Goal: Find specific page/section: Find specific page/section

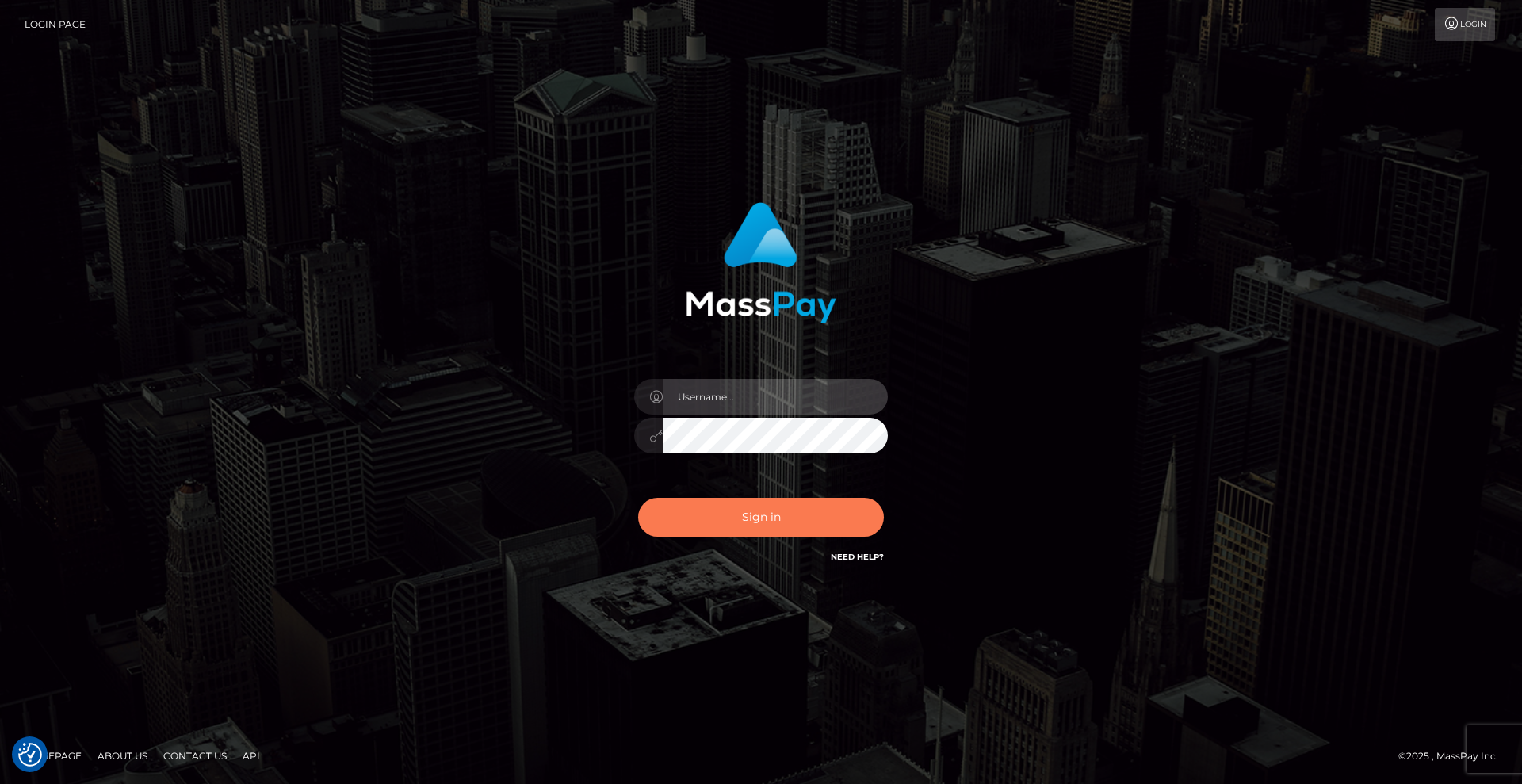
type input "Lady"
click at [784, 517] on button "Sign in" at bounding box center [760, 517] width 245 height 39
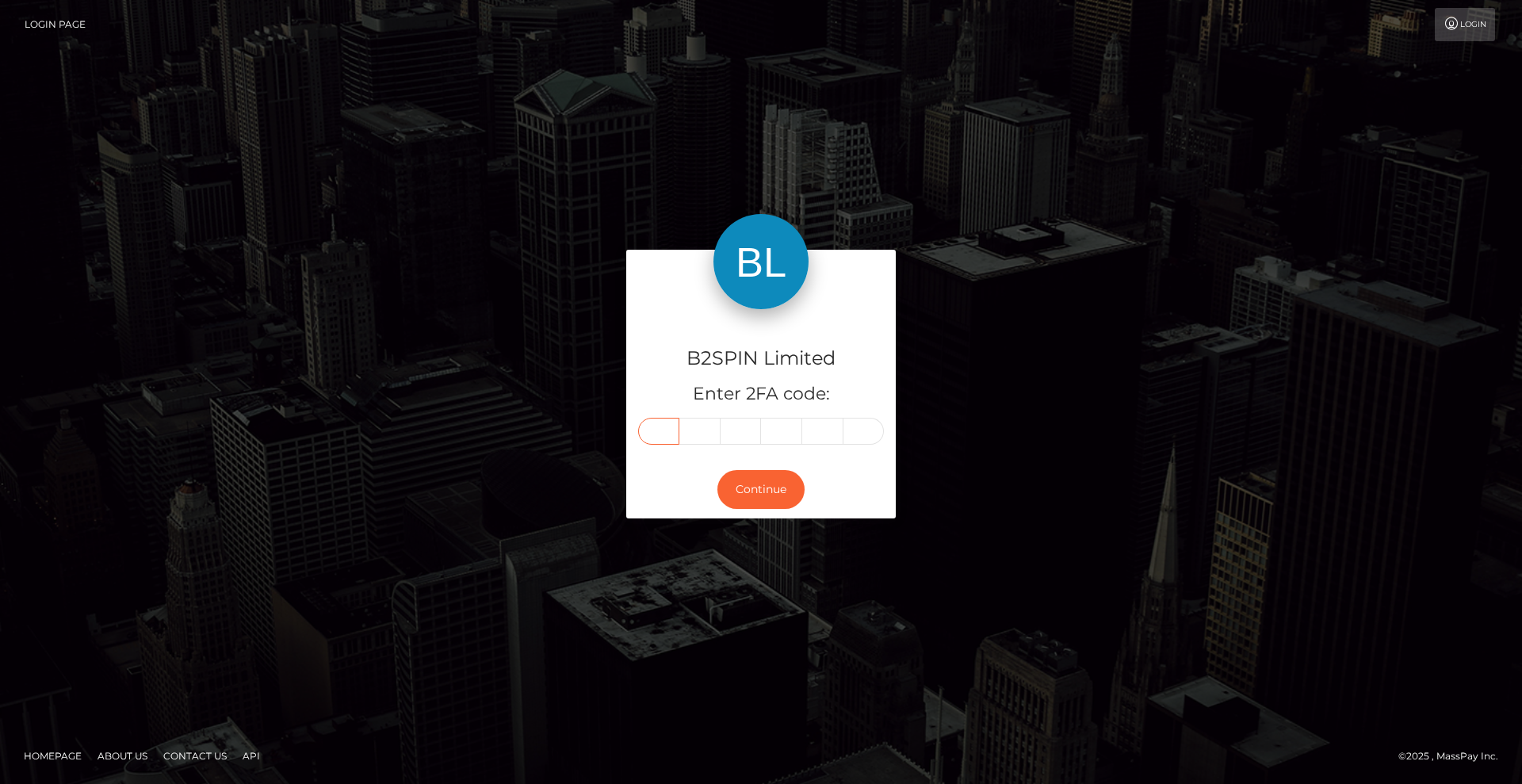
click at [670, 429] on input "text" at bounding box center [658, 431] width 42 height 27
type input "4"
type input "0"
type input "6"
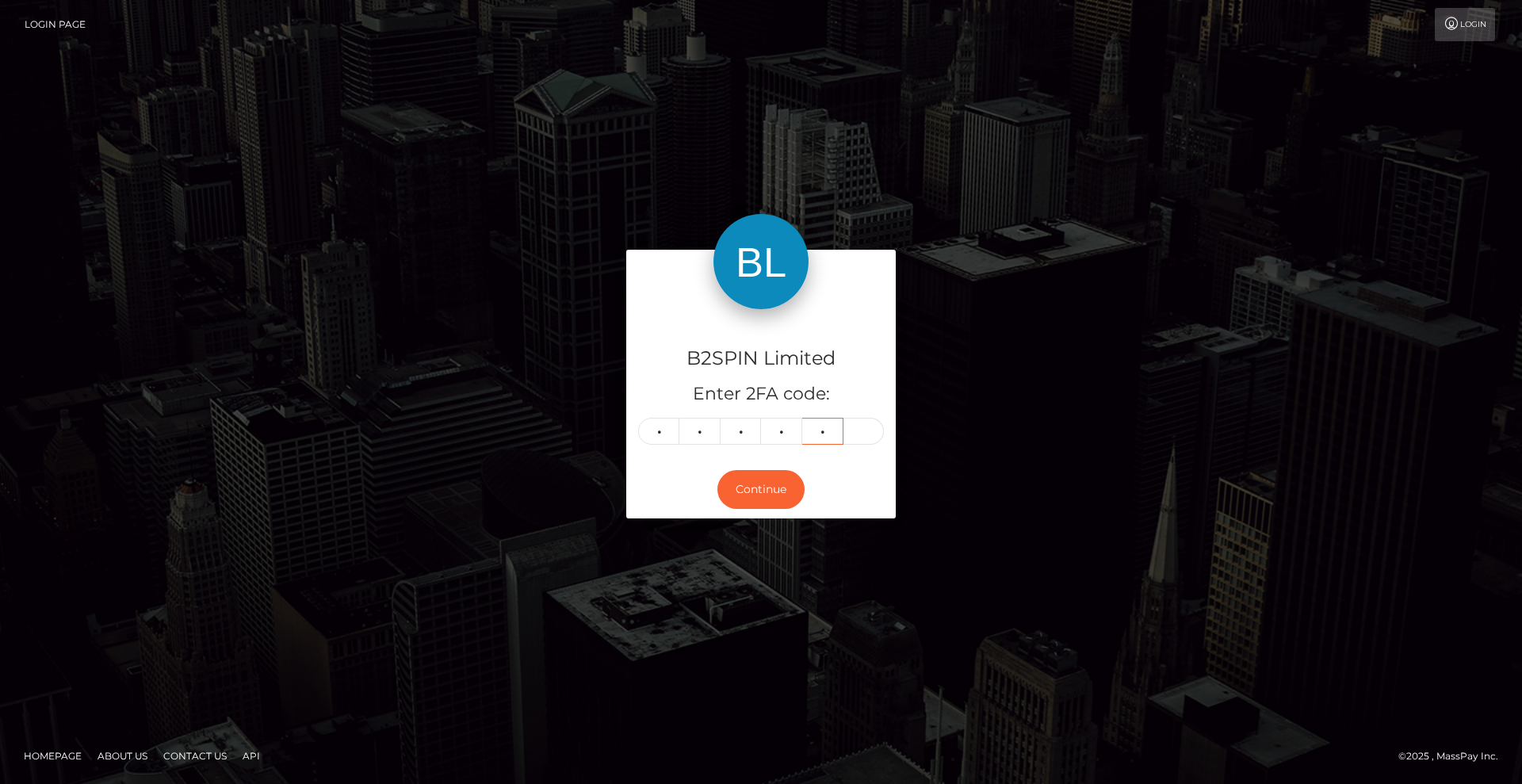
type input "0"
type input "9"
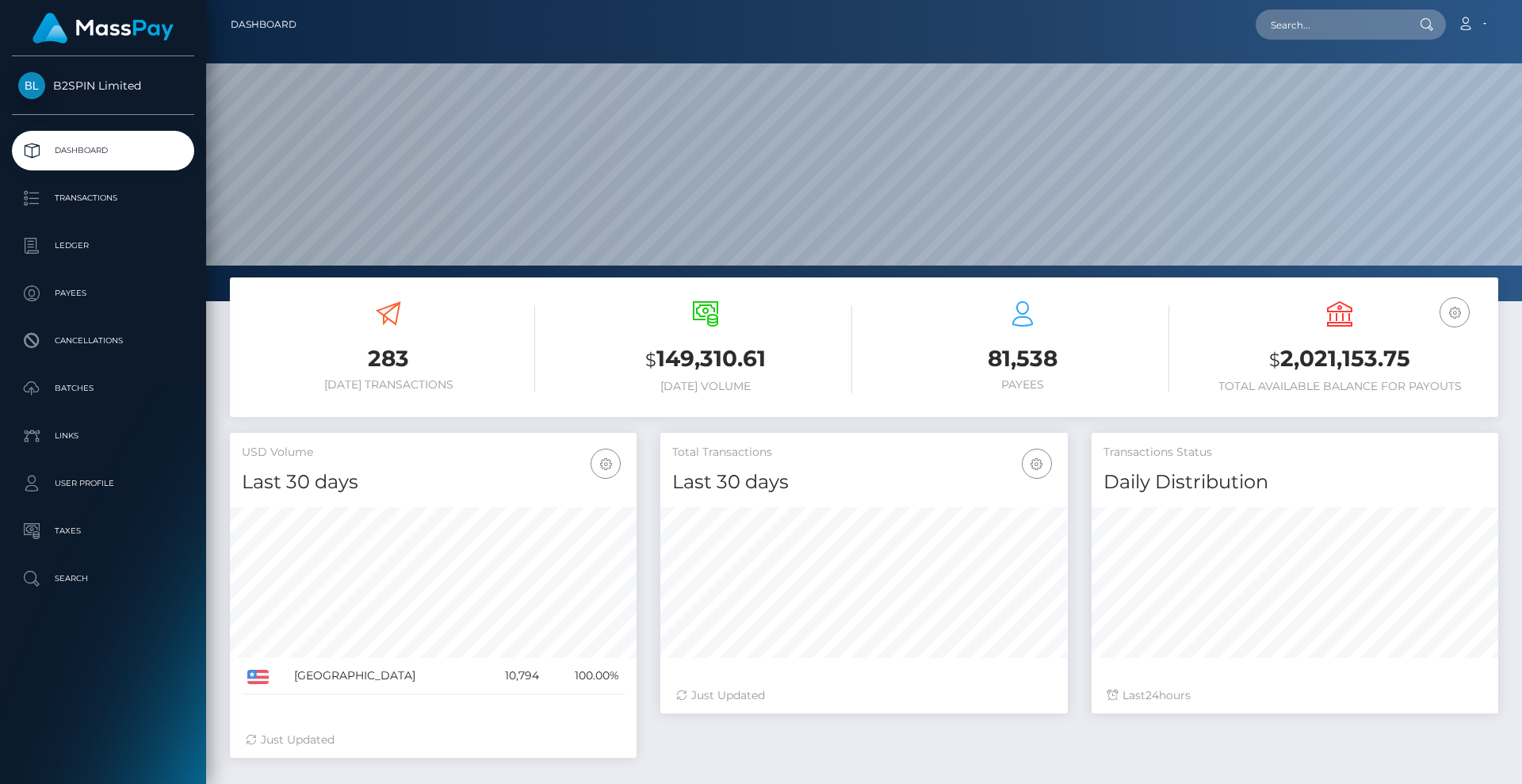
scroll to position [282, 408]
click at [1347, 21] on input "text" at bounding box center [1331, 25] width 149 height 30
paste input "f15e8c54-dba1-41c9-a58b-1f753d40fb04"
click at [1386, 22] on input "f15e8c54-dba1-41c9-a58b-1f753d40fb04" at bounding box center [1331, 25] width 149 height 30
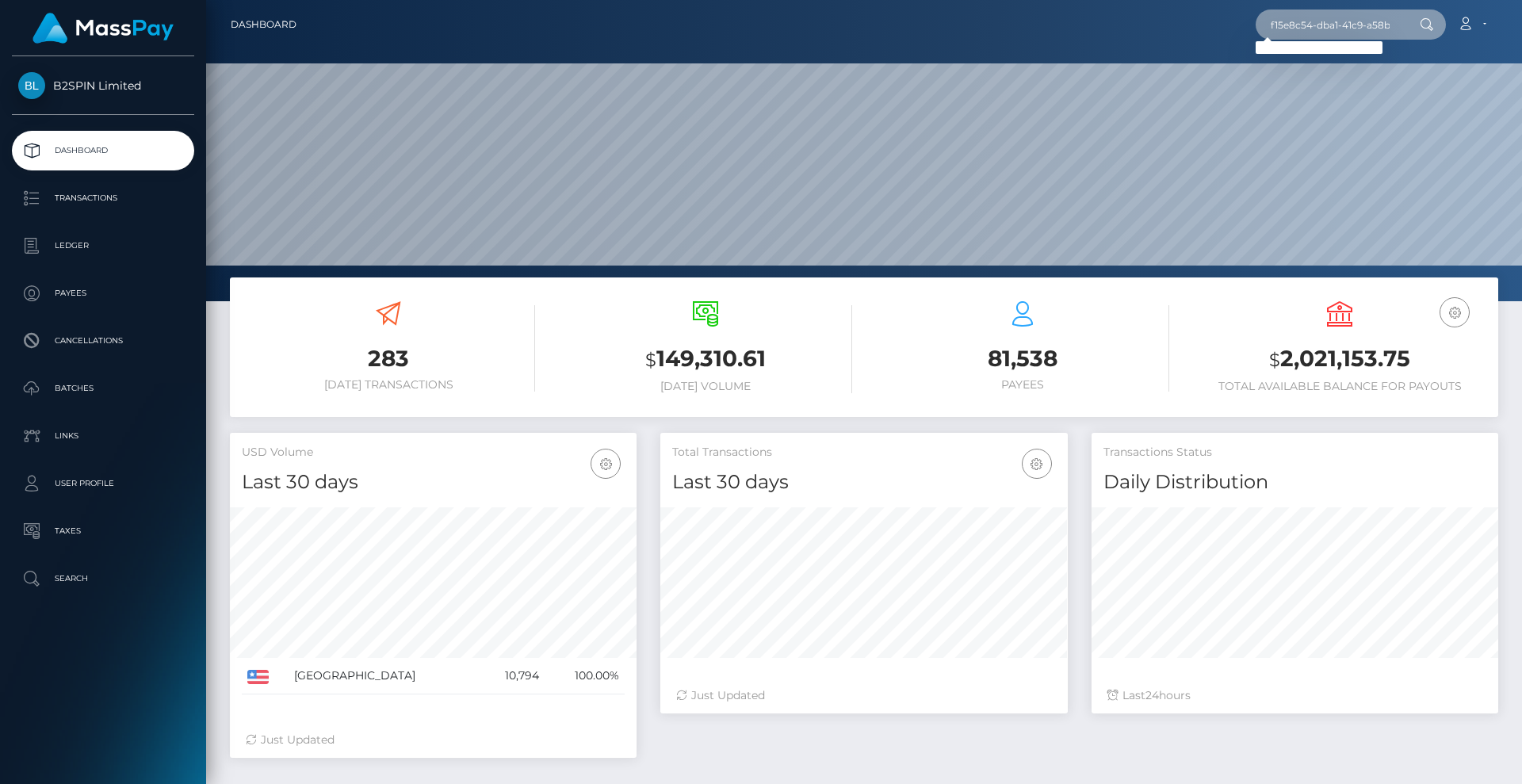
click at [1302, 25] on input "f15e8c54-dba1-41c9-a58b-1f753d40fb04" at bounding box center [1331, 25] width 149 height 30
paste input "3170295"
type input "3170295"
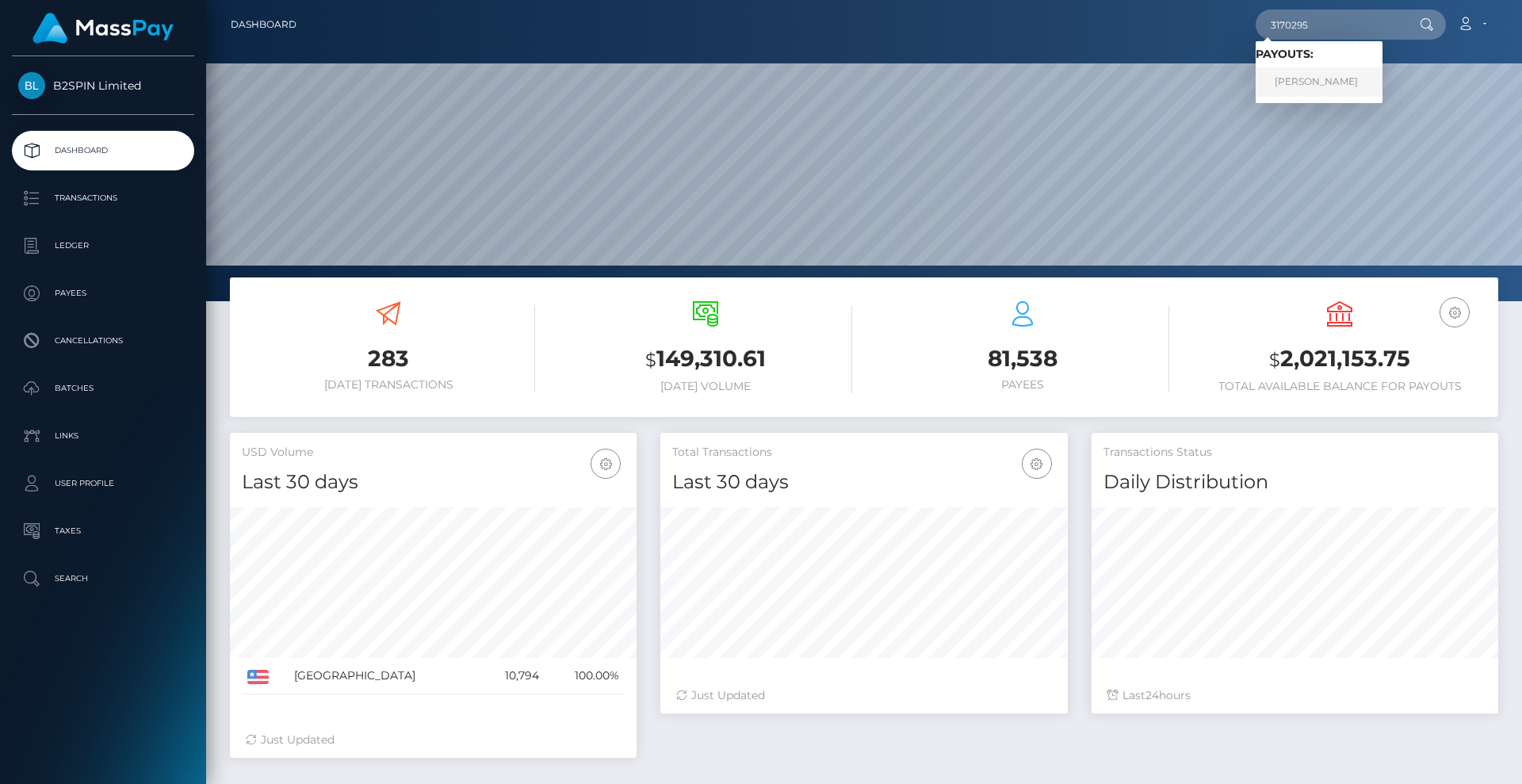
click at [1321, 87] on link "ROBIN NICOLE LEROUX" at bounding box center [1319, 82] width 127 height 29
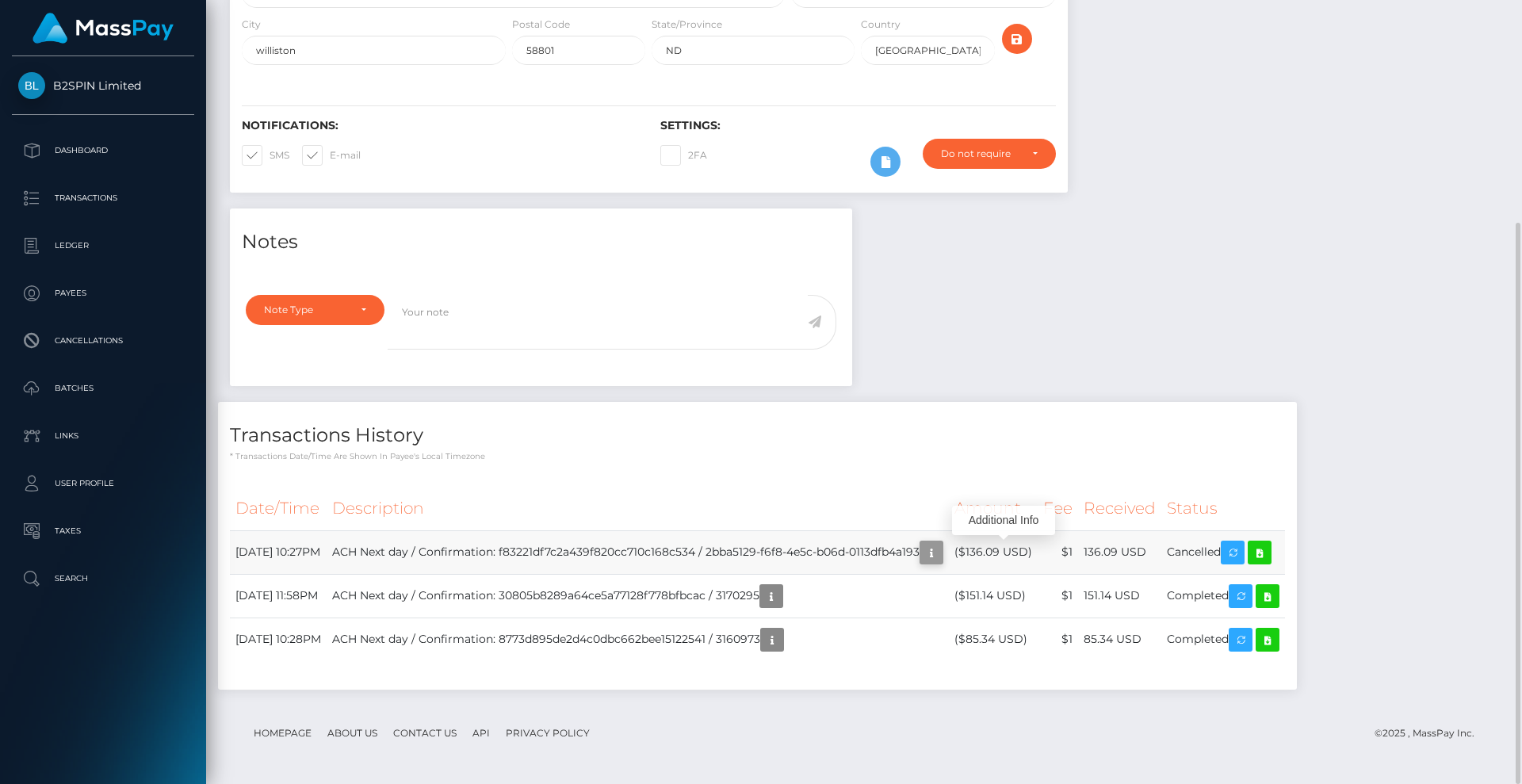
scroll to position [190, 408]
click at [941, 554] on icon "button" at bounding box center [931, 553] width 19 height 19
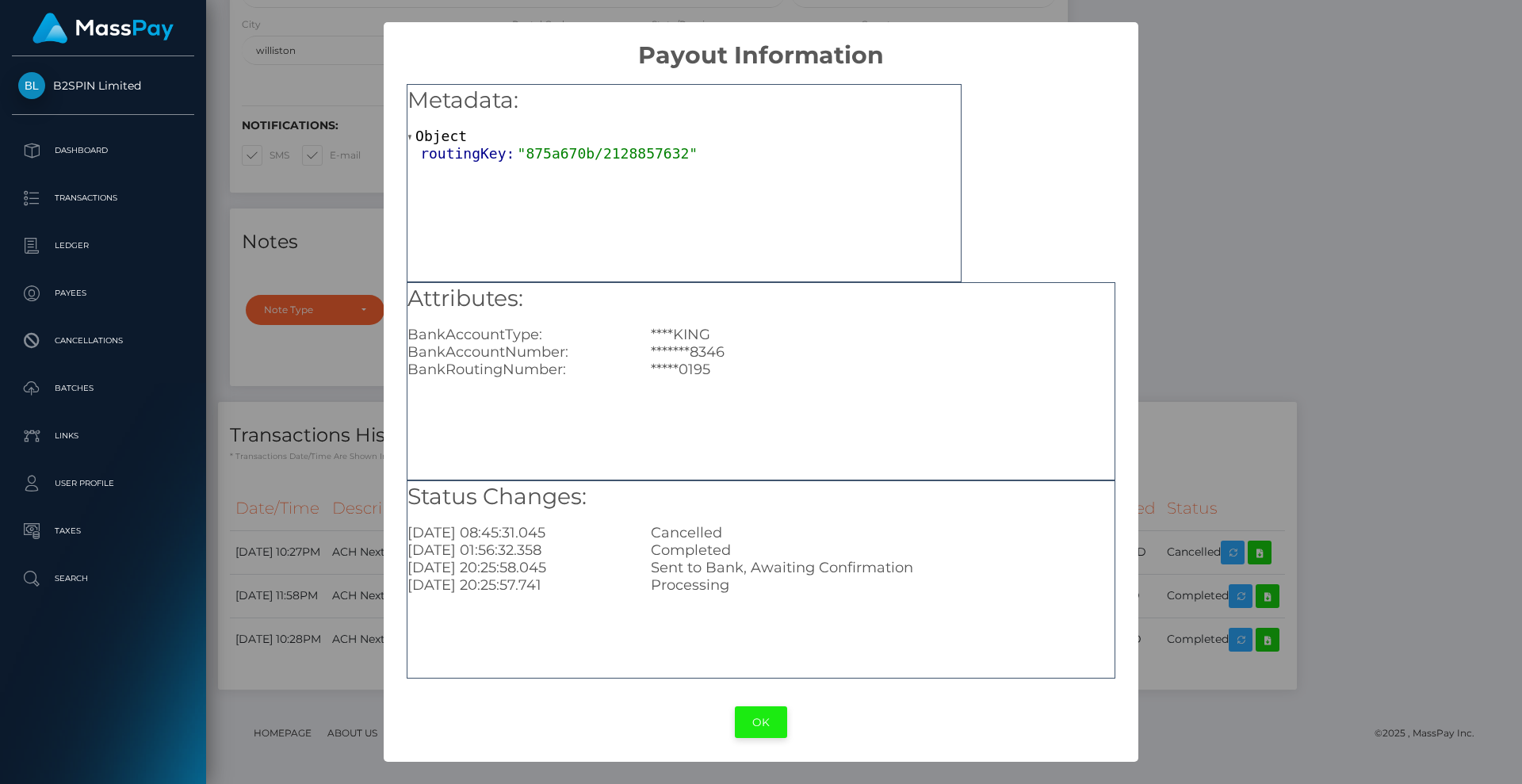
click at [775, 720] on button "OK" at bounding box center [761, 722] width 52 height 33
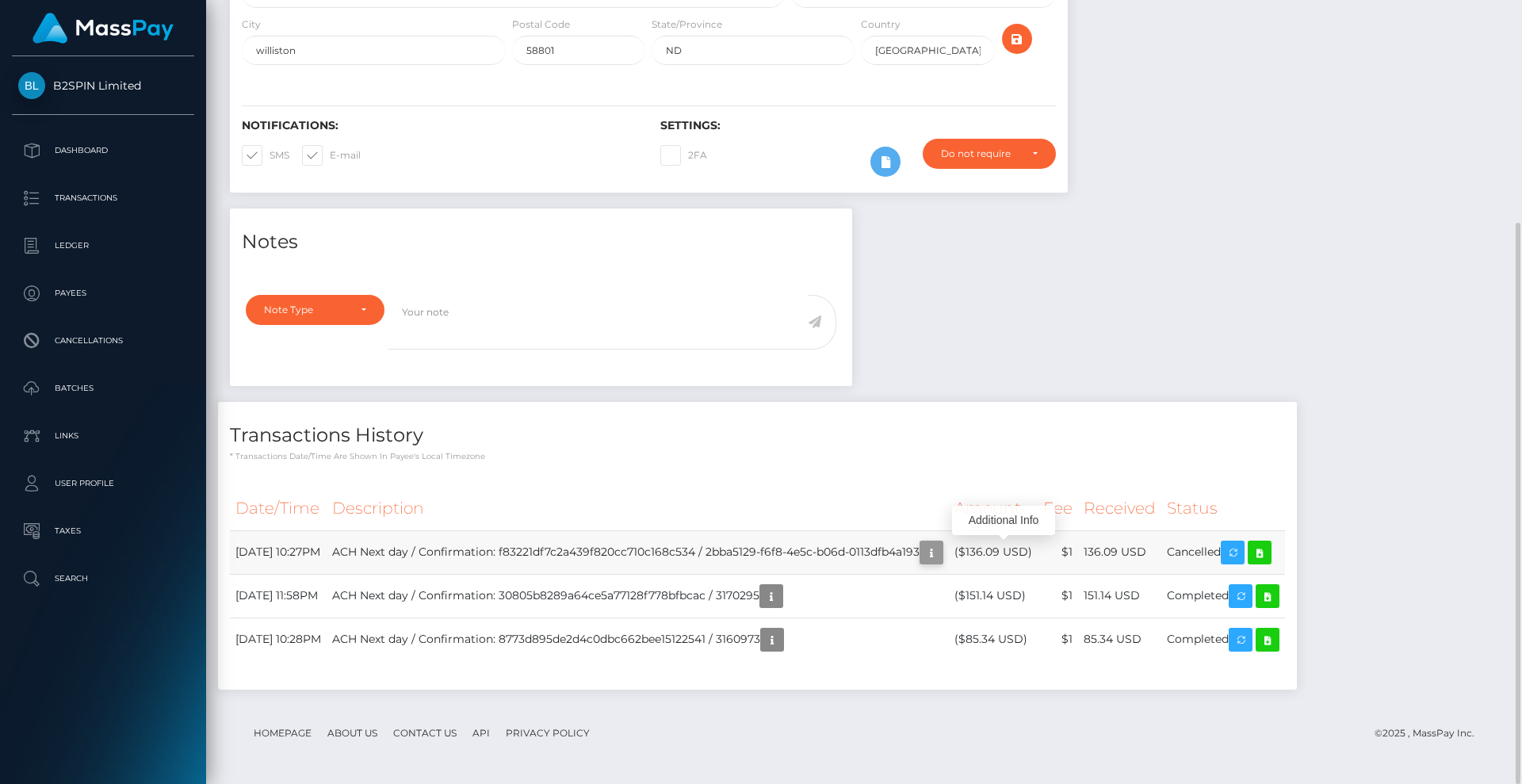
click at [941, 555] on icon "button" at bounding box center [931, 553] width 19 height 19
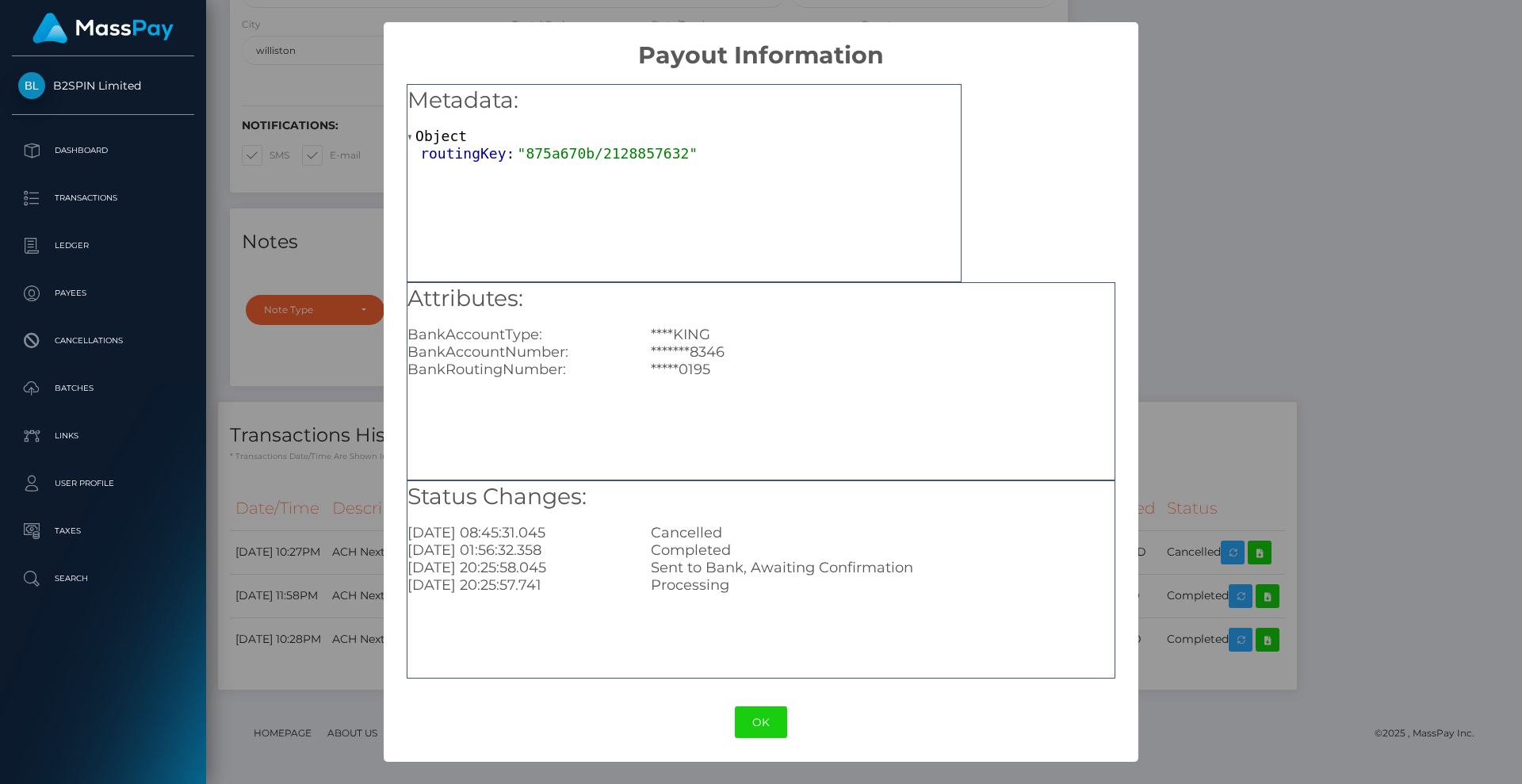
click at [1299, 366] on div "× Payout Information Metadata: Object routingKey: "875a670b/2128857632" Attribu…" at bounding box center [761, 392] width 1522 height 784
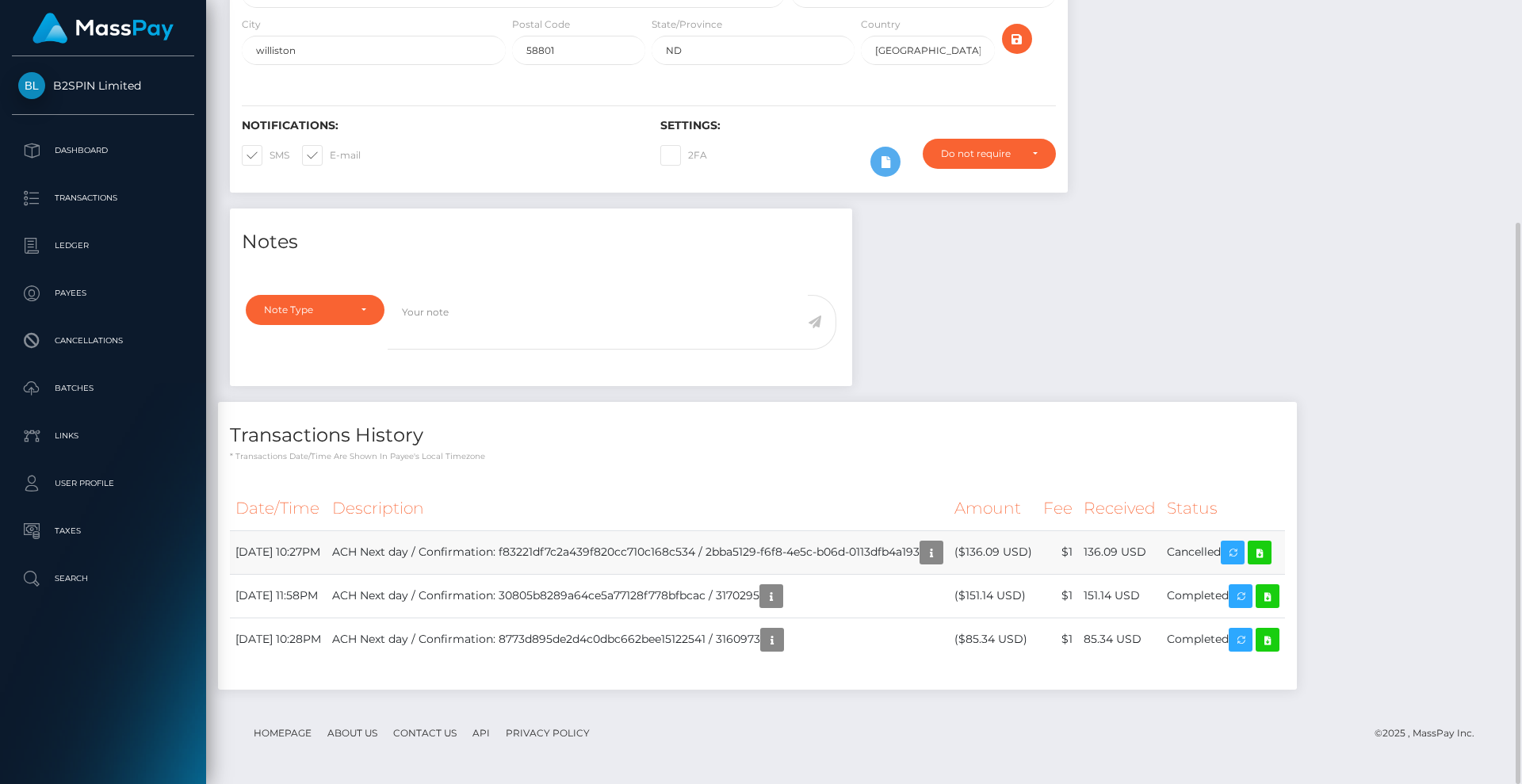
drag, startPoint x: 773, startPoint y: 552, endPoint x: 987, endPoint y: 549, distance: 214.0
click at [949, 549] on td "ACH Next day / Confirmation: f83221df7c2a439f820cc710c168c534 / 2bba5129-f6f8-4…" at bounding box center [638, 552] width 622 height 43
copy td "2bba5129-f6f8-4e5c-b06d-0113dfb4a193"
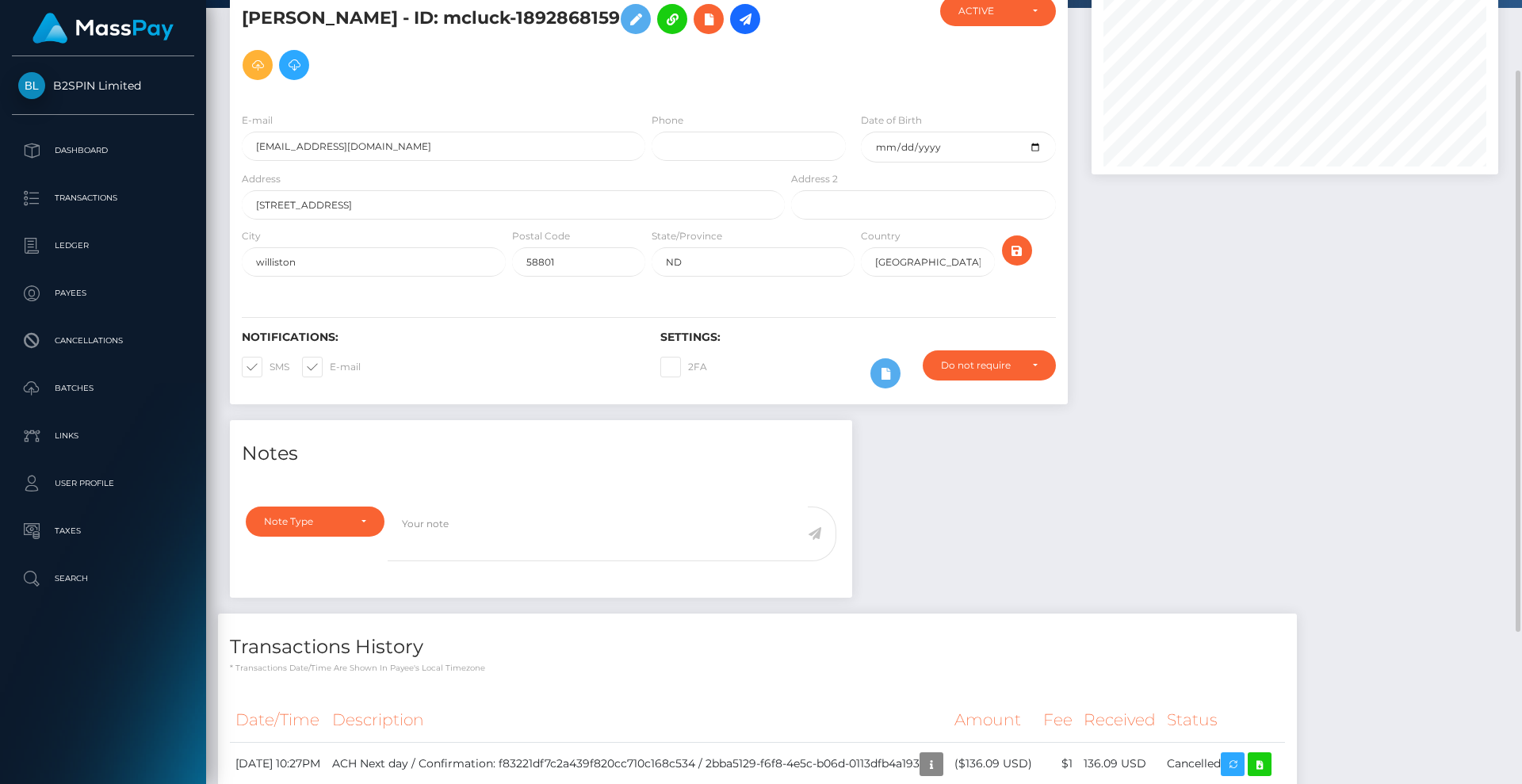
scroll to position [0, 0]
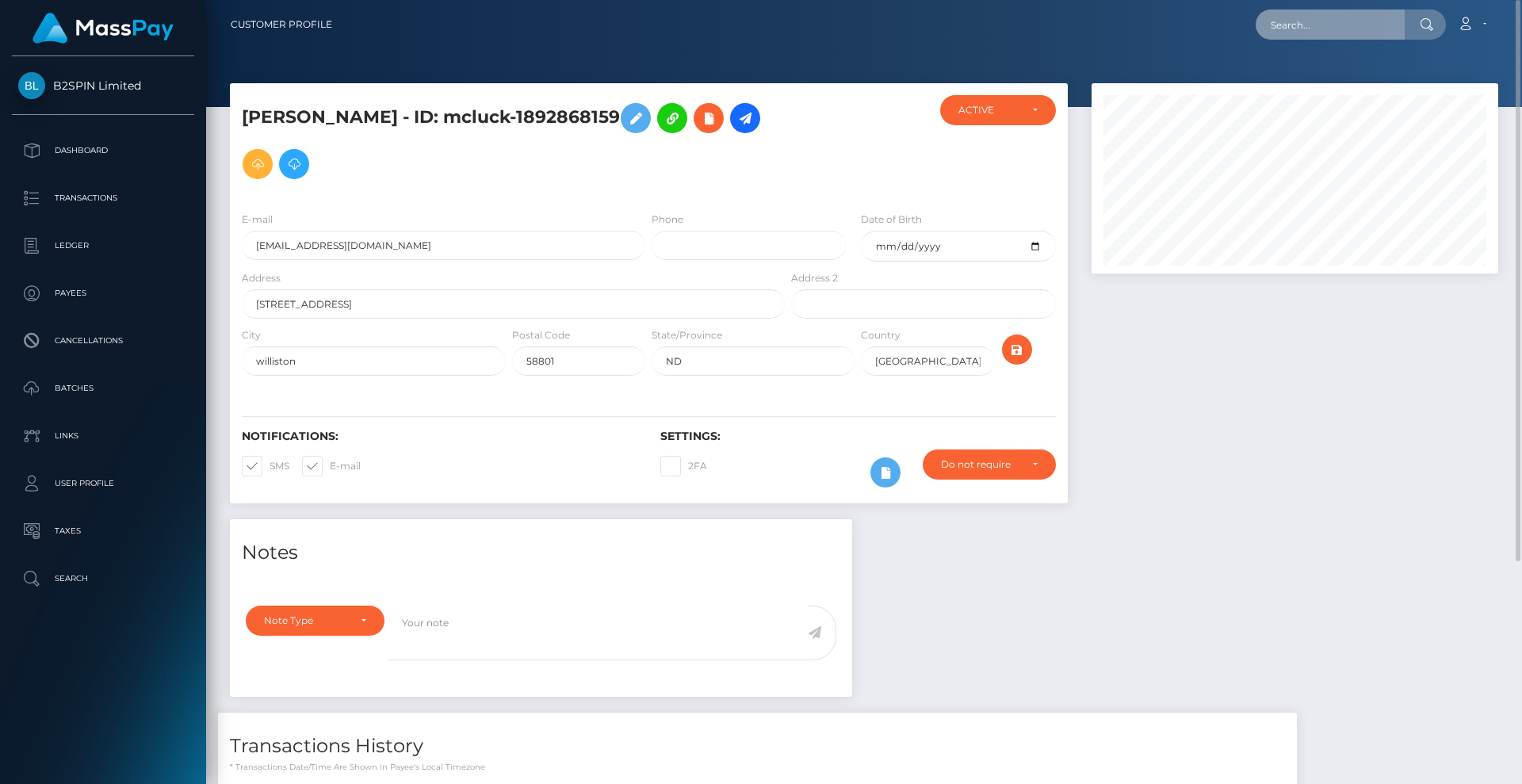
click at [1323, 15] on input "text" at bounding box center [1331, 25] width 149 height 30
paste input "24f513d3-bb7d-4f06-9f0e-c905d7d18adf"
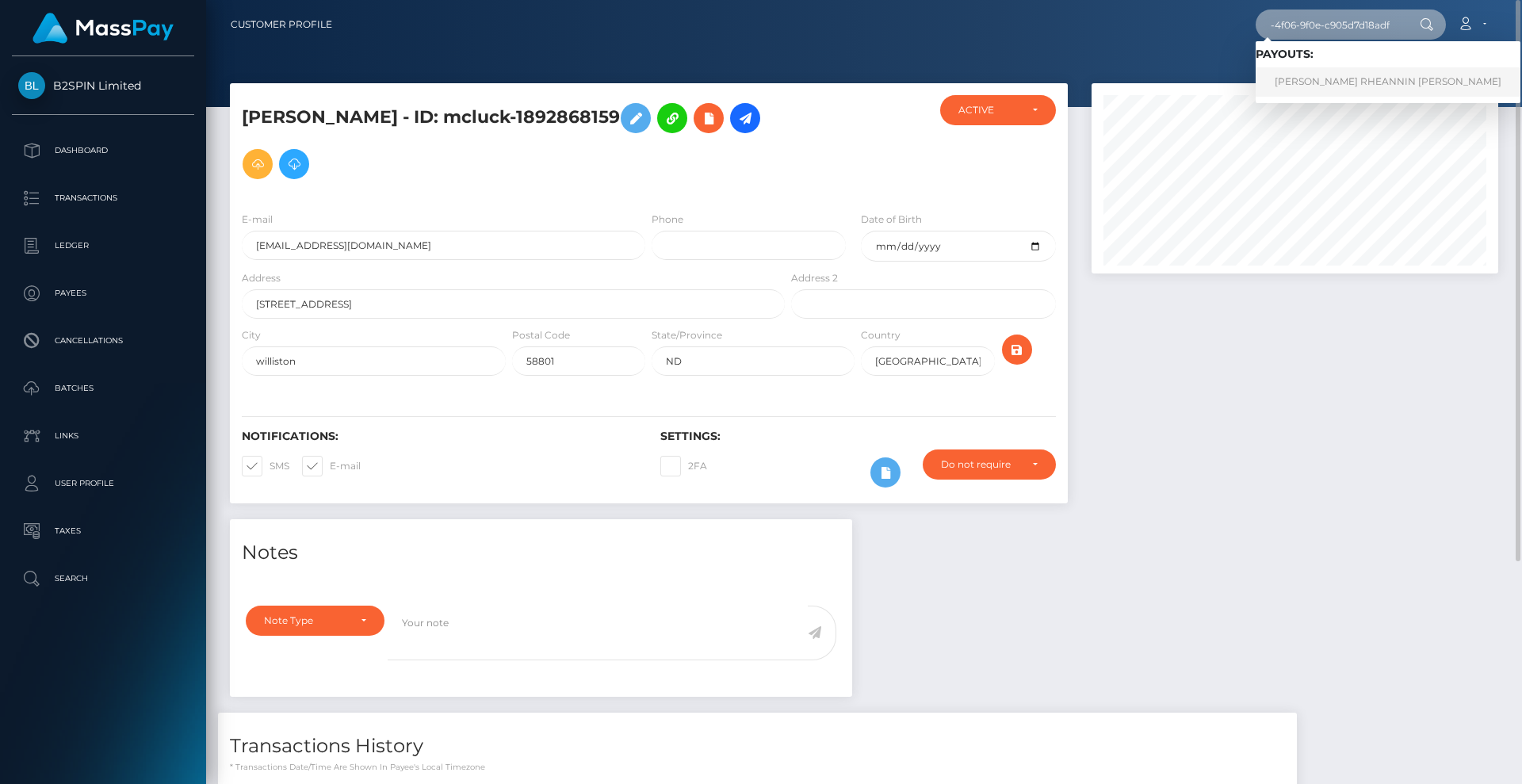
type input "24f513d3-bb7d-4f06-9f0e-c905d7d18adf"
click at [1343, 83] on link "BRANDIE RHEANNIN CRETER" at bounding box center [1388, 82] width 265 height 29
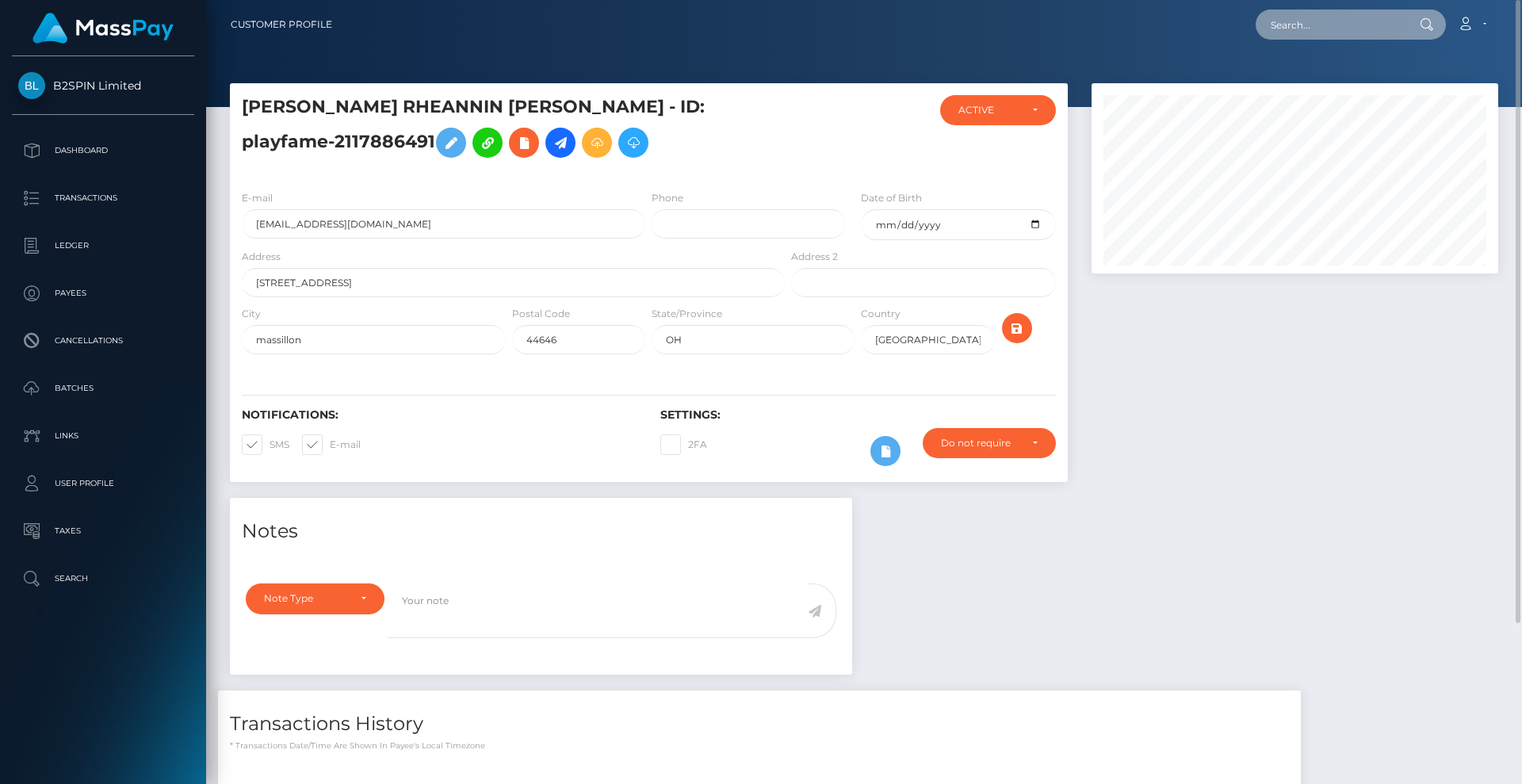
click at [1294, 39] on input "text" at bounding box center [1331, 25] width 149 height 30
paste input "cac_24f513d3-bb7d-4f06-9f0e-c905d7d18adf"
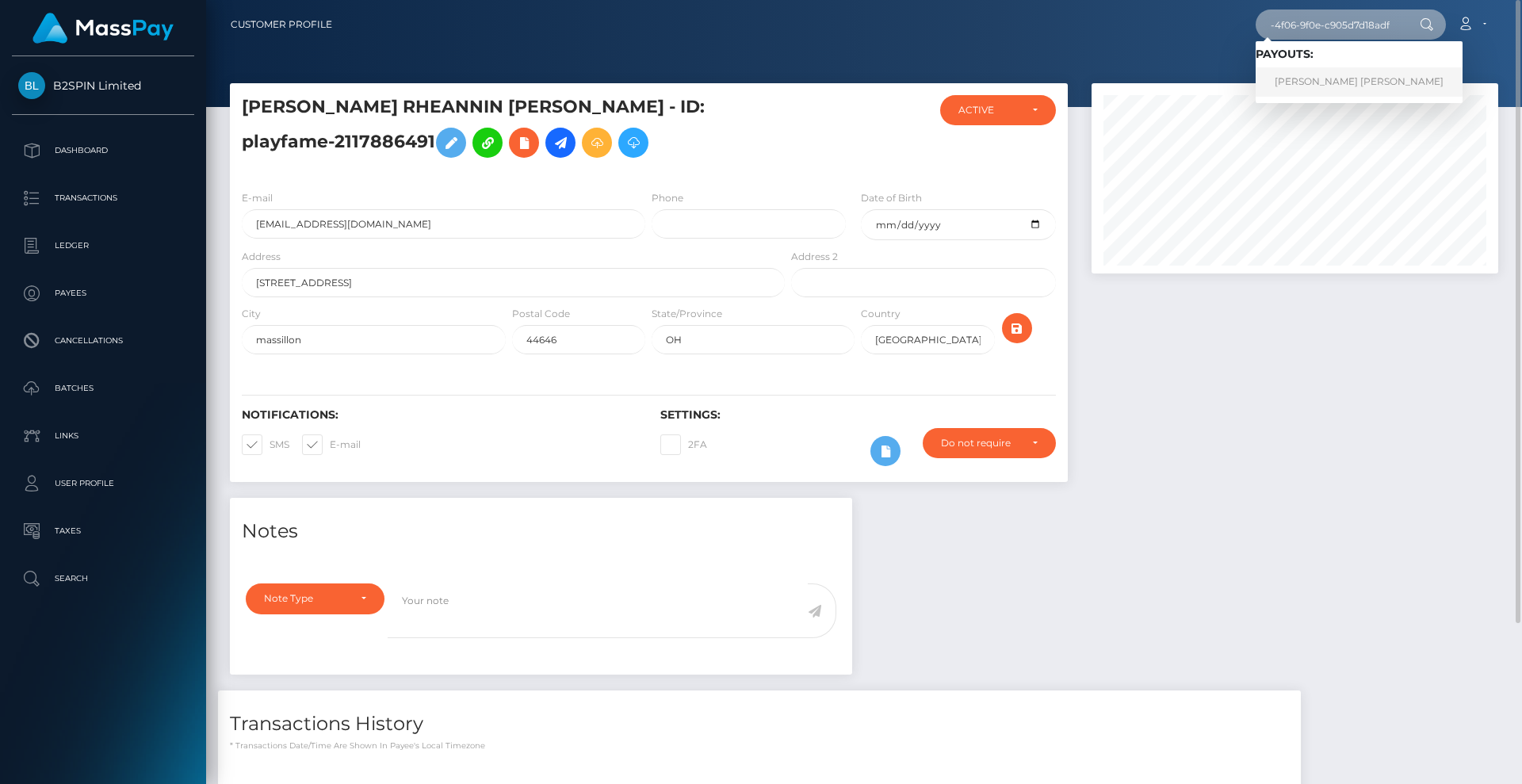
type input "cac_24f513d3-bb7d-4f06-9f0e-c905d7d18adf"
click at [1340, 78] on link "Brandie Rheannin Creter" at bounding box center [1360, 82] width 207 height 29
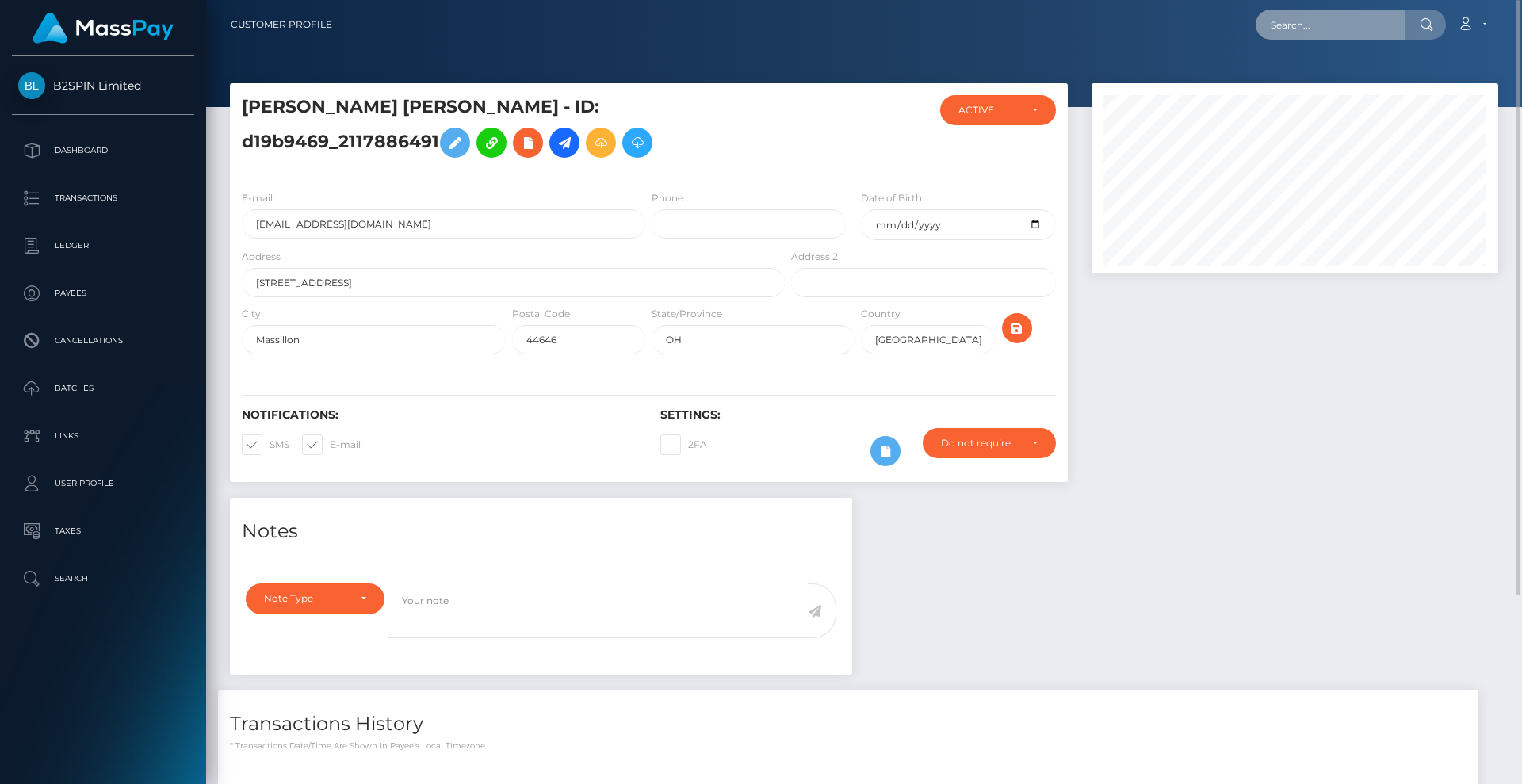
click at [1332, 19] on input "text" at bounding box center [1331, 25] width 149 height 30
paste input "cac_2ff5047c-f918-49af-821f-fda6003436ca"
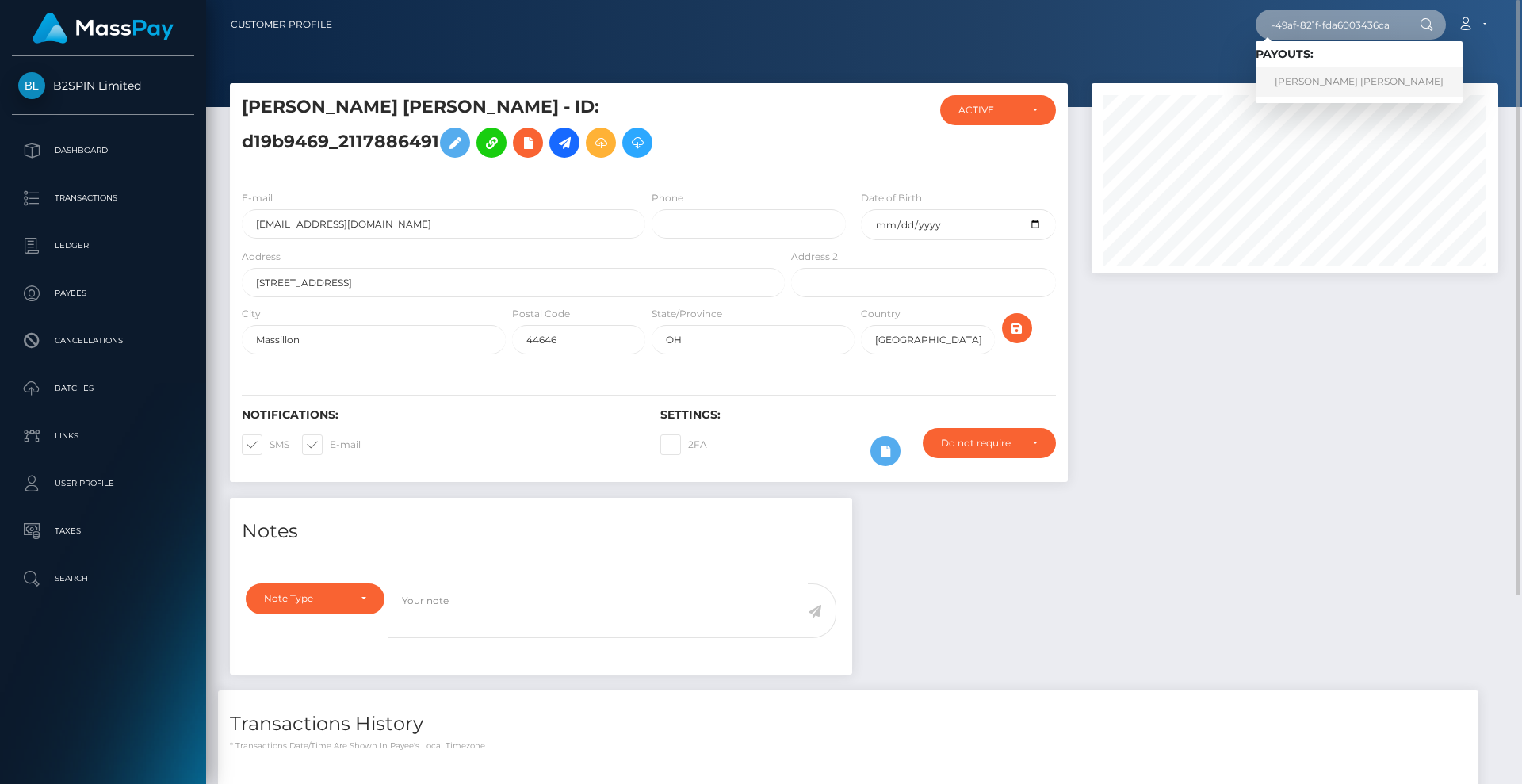
type input "cac_2ff5047c-f918-49af-821f-fda6003436ca"
click at [1338, 81] on link "Thomas Gilbert Duvall" at bounding box center [1360, 82] width 207 height 29
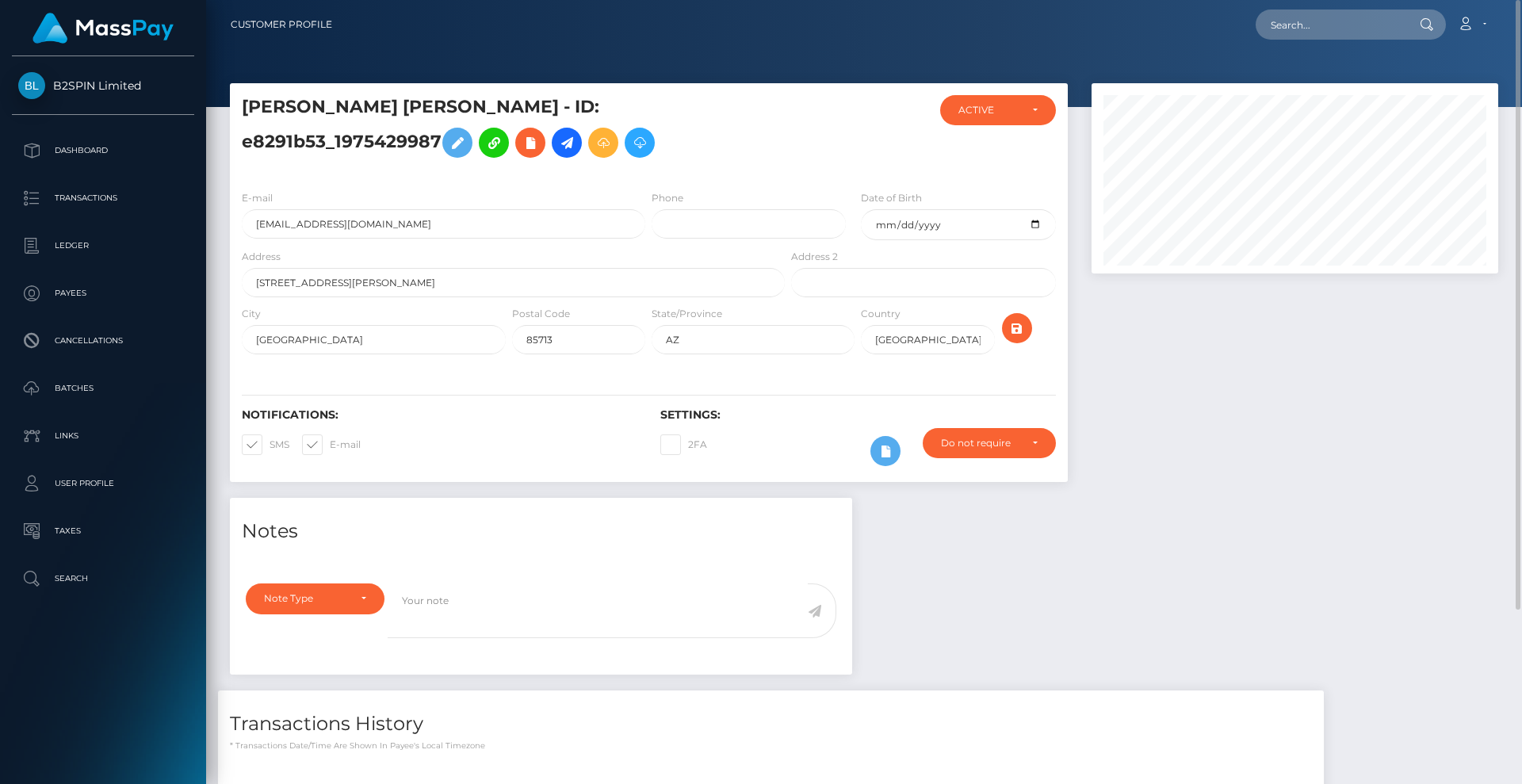
scroll to position [223, 0]
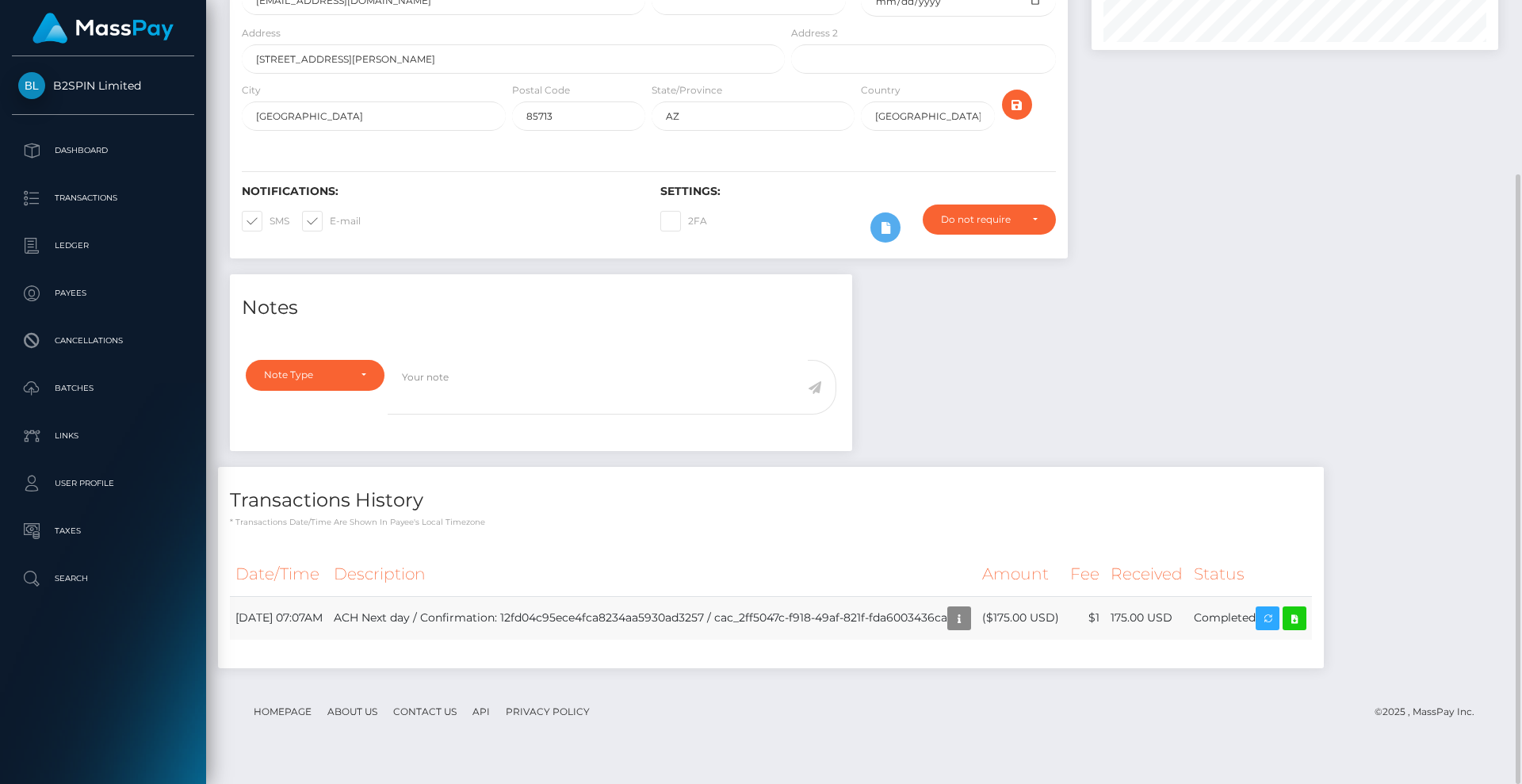
drag, startPoint x: 811, startPoint y: 638, endPoint x: 1016, endPoint y: 617, distance: 206.1
click at [977, 617] on td "ACH Next day / Confirmation: 12fd04c95ece4fca8234aa5930ad3257 / cac_2ff5047c-f9…" at bounding box center [652, 617] width 648 height 43
copy td "2ff5047c-f918-49af-821f-fda6003436ca"
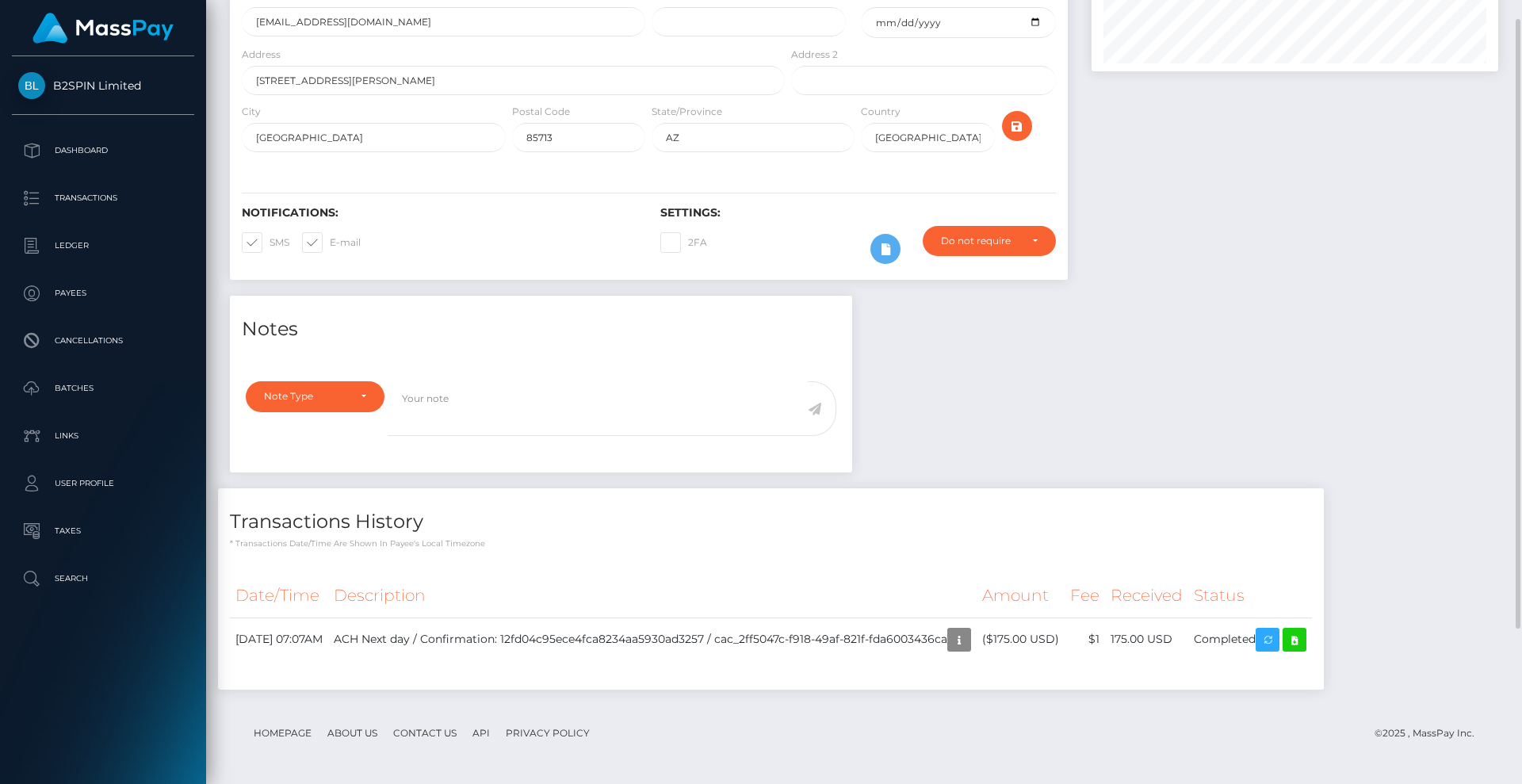
scroll to position [0, 0]
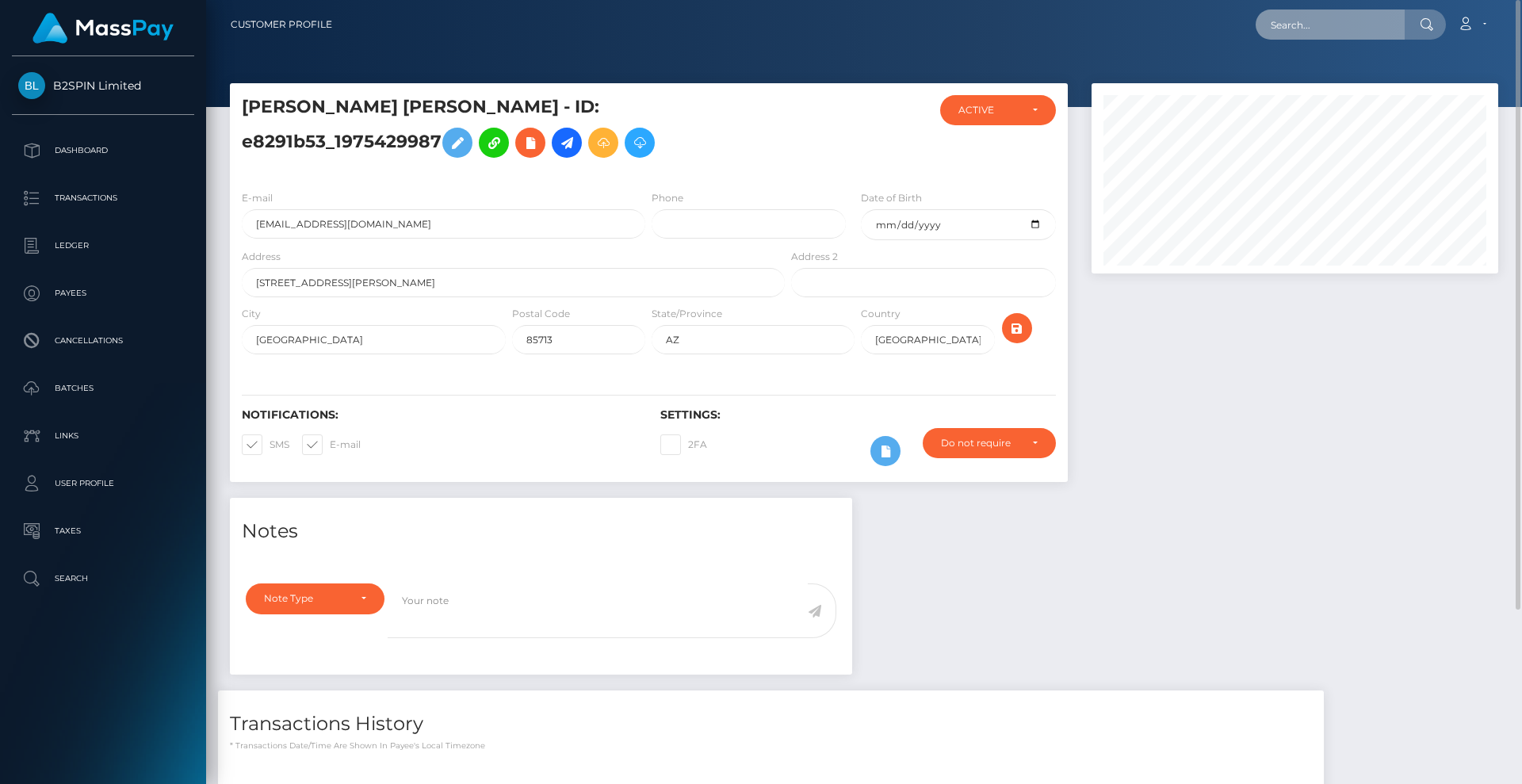
click at [1342, 35] on input "text" at bounding box center [1331, 25] width 149 height 30
paste input "2ff5047c-f918-49af-821f-fda6003436ca"
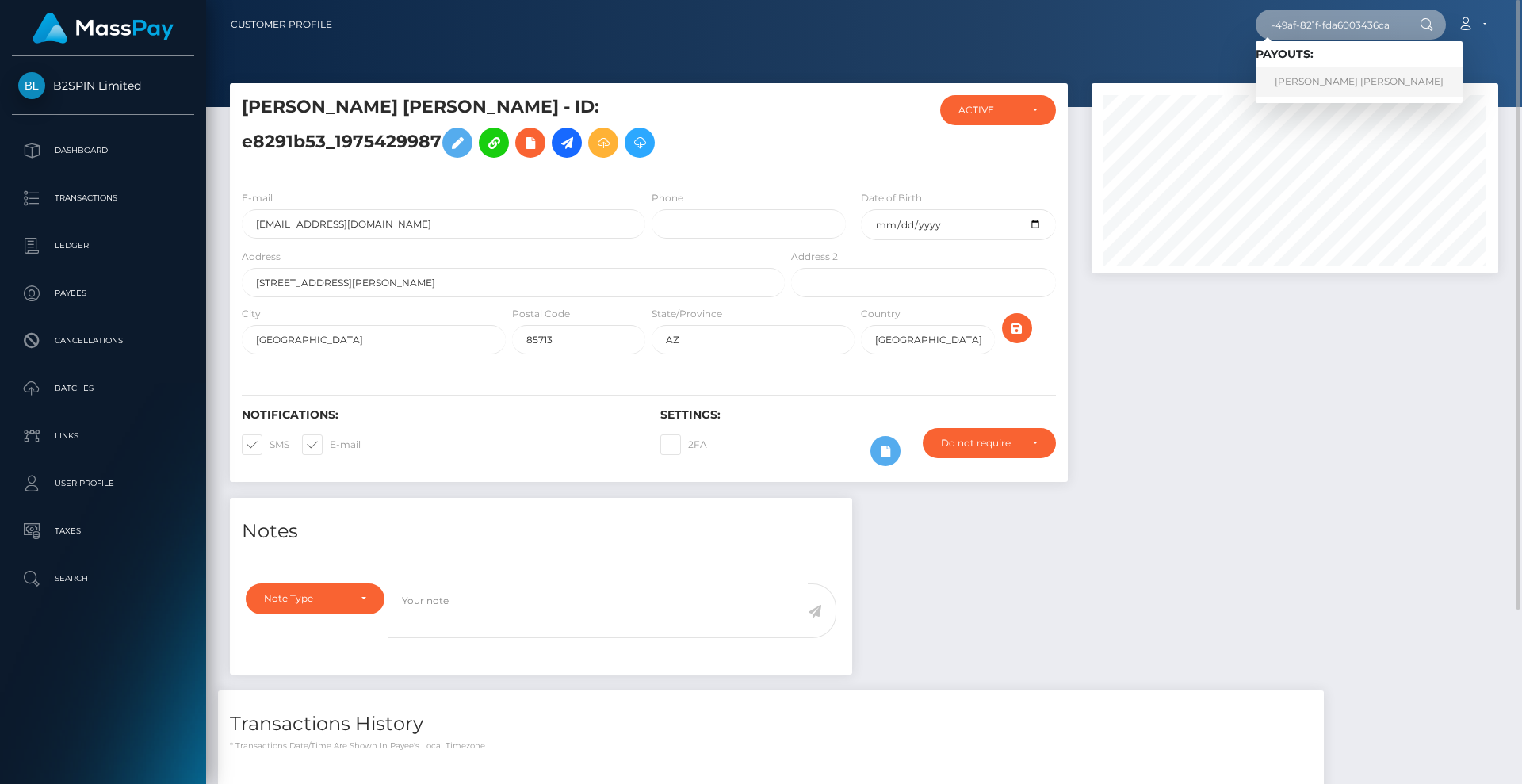
type input "2ff5047c-f918-49af-821f-fda6003436ca"
click at [1345, 82] on link "THOMAS GILBERT DUVALL" at bounding box center [1360, 82] width 207 height 29
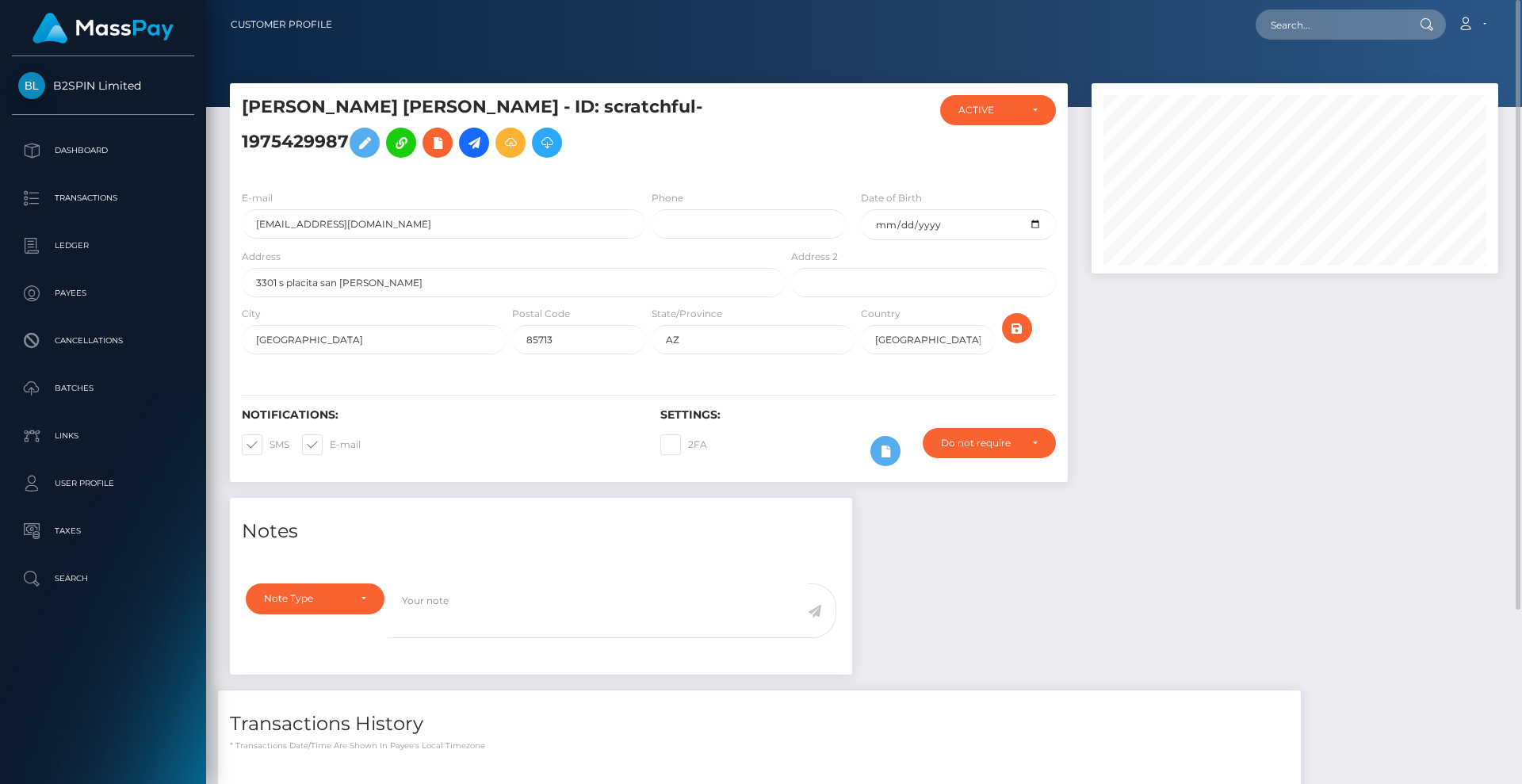
scroll to position [223, 0]
